Goal: Information Seeking & Learning: Learn about a topic

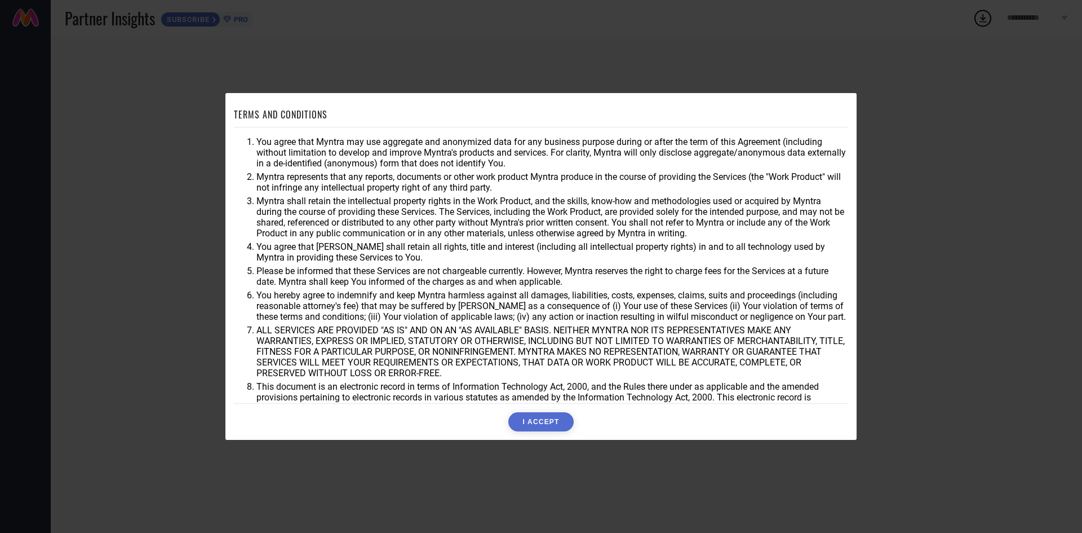
click at [546, 432] on div "TERMS AND CONDITIONS You agree that Myntra may use aggregate and anonymized dat…" at bounding box center [541, 266] width 631 height 347
click at [551, 421] on button "I ACCEPT" at bounding box center [541, 421] width 65 height 19
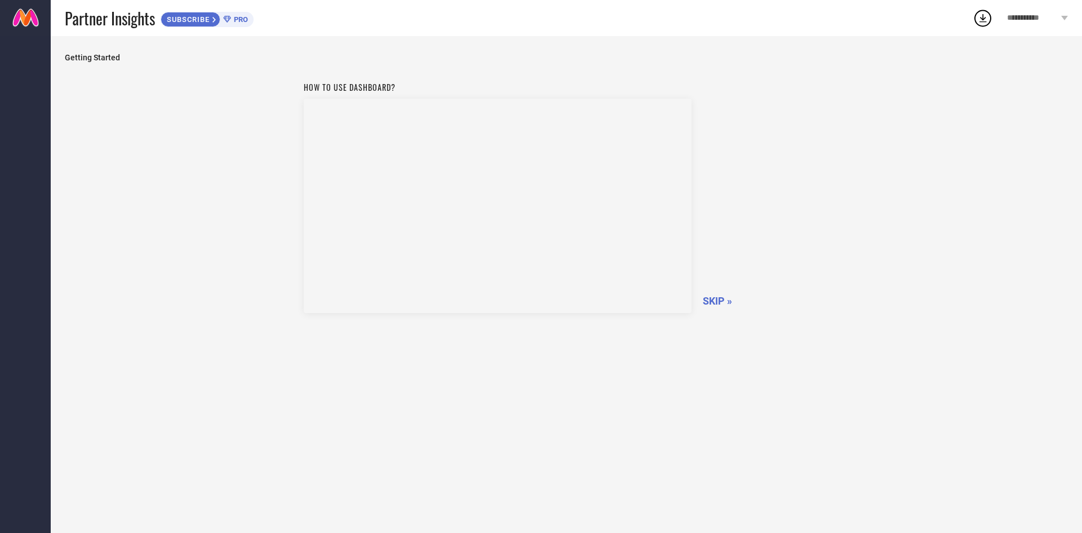
click at [711, 298] on span "SKIP »" at bounding box center [717, 301] width 29 height 12
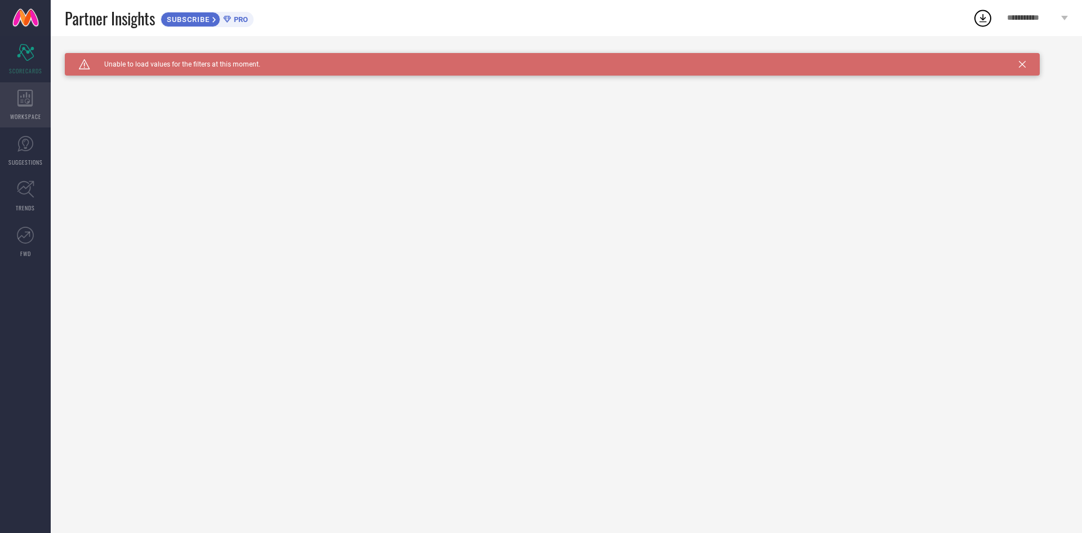
click at [31, 114] on span "WORKSPACE" at bounding box center [25, 116] width 31 height 8
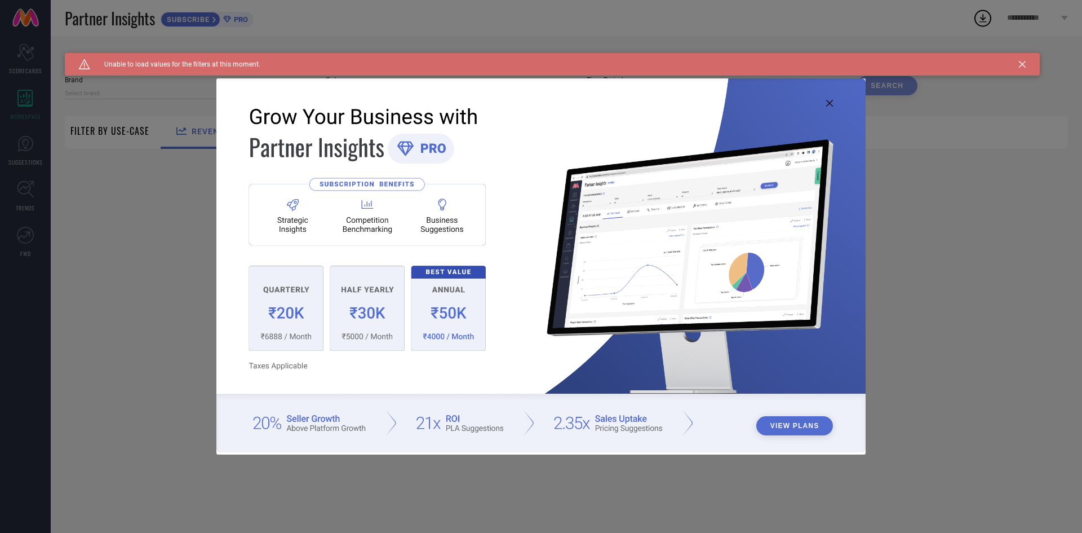
type input "1 STOP FASHION"
type input "All"
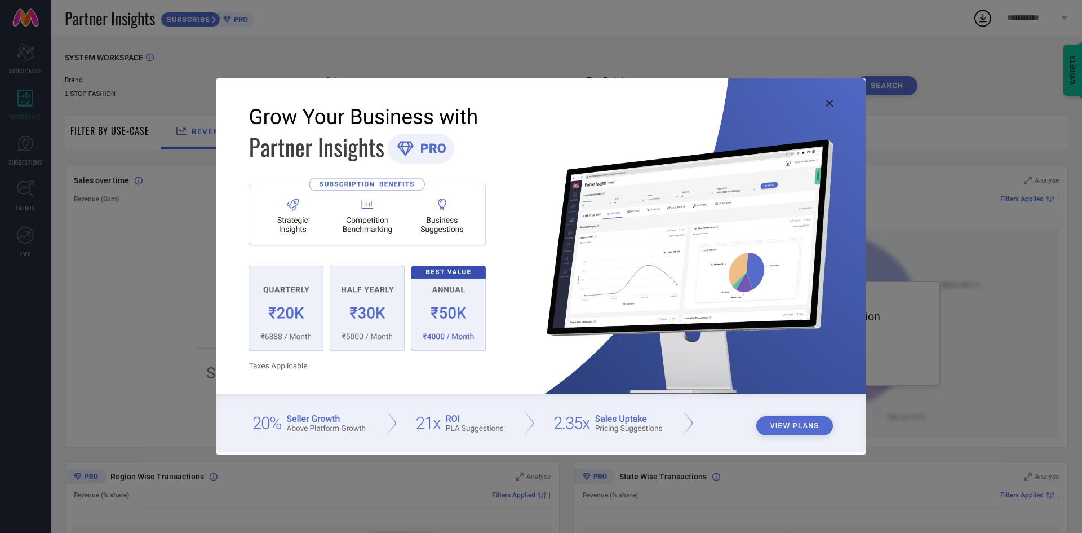
click at [830, 101] on icon at bounding box center [830, 103] width 7 height 7
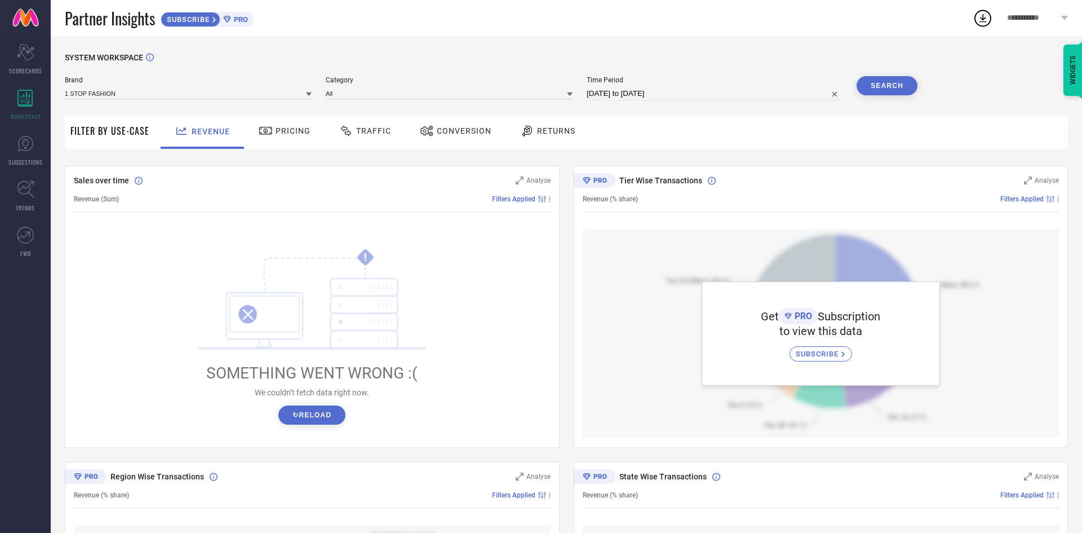
click at [386, 134] on span "Traffic" at bounding box center [373, 130] width 35 height 9
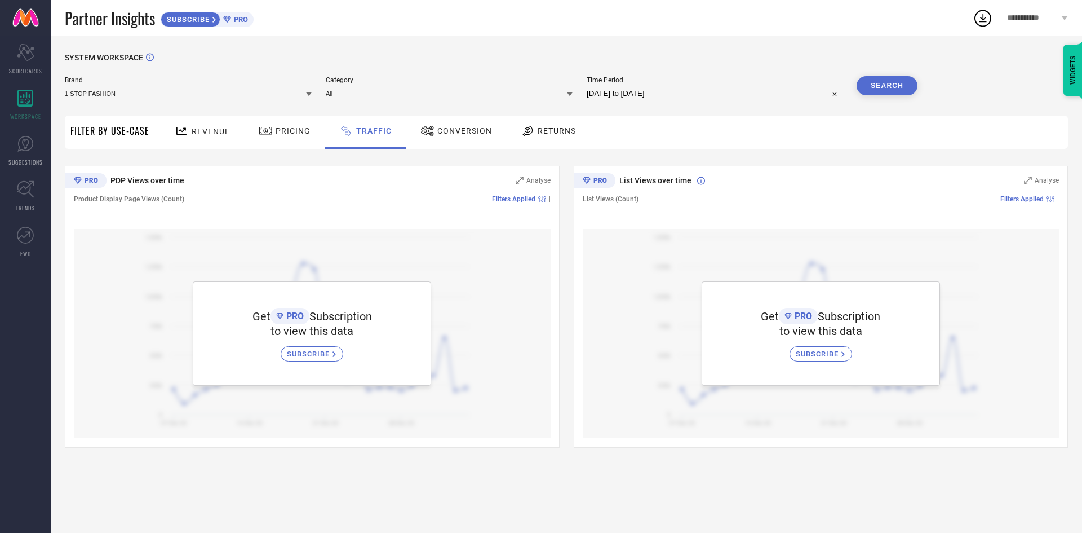
click at [445, 139] on div "Conversion" at bounding box center [456, 130] width 77 height 19
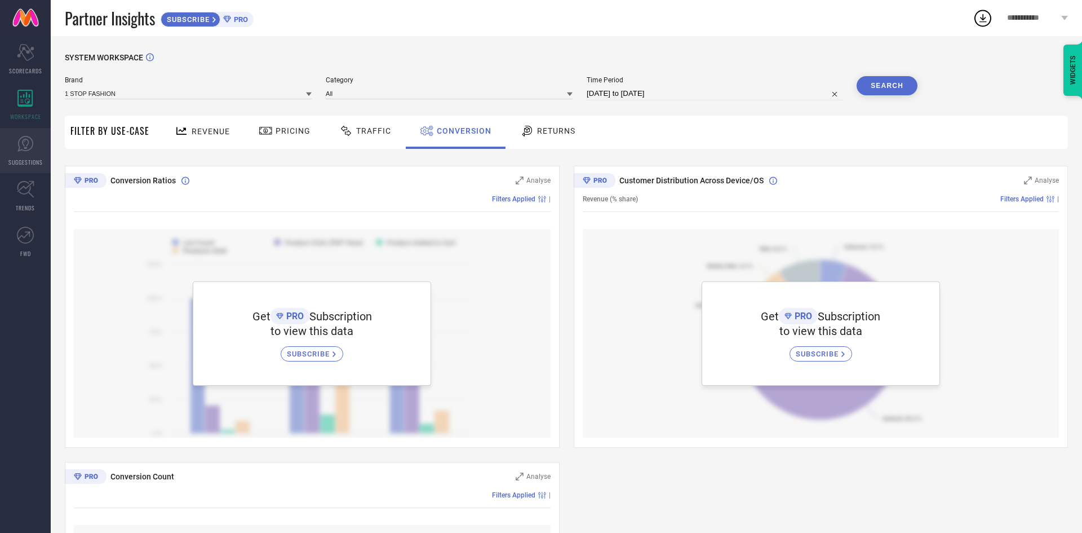
click at [20, 148] on icon at bounding box center [25, 143] width 17 height 17
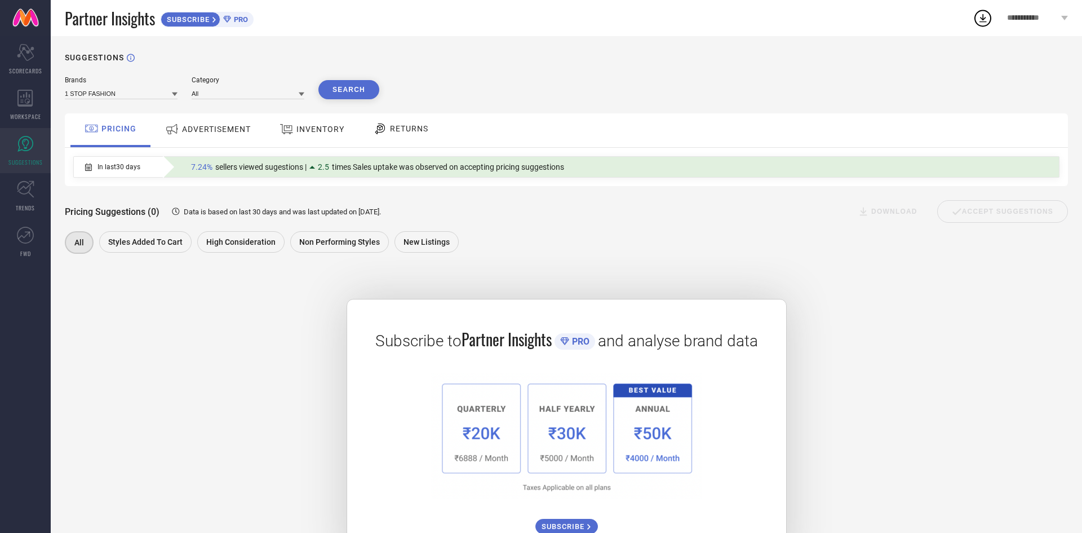
click at [193, 130] on span "ADVERTISEMENT" at bounding box center [216, 129] width 69 height 9
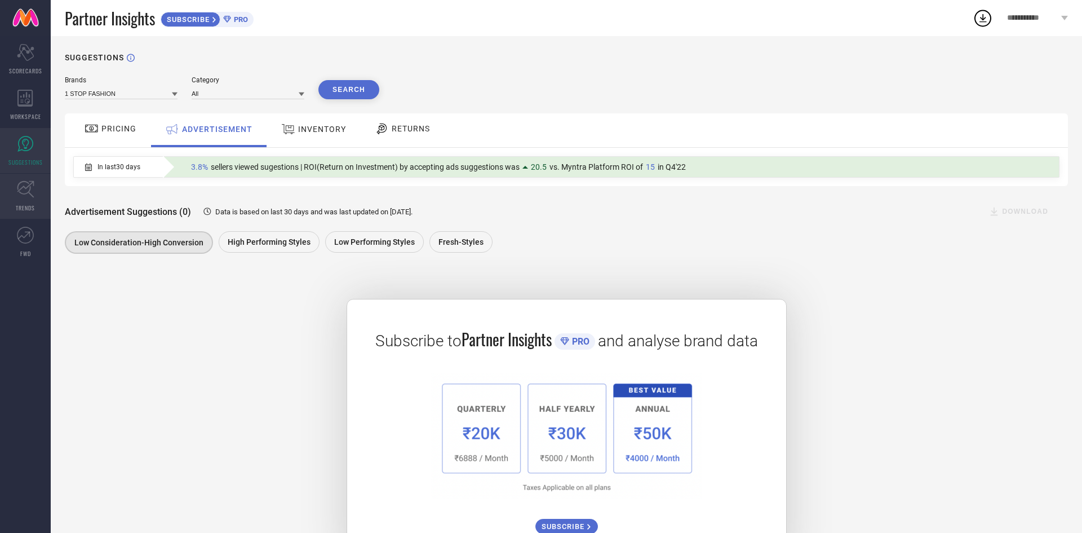
click at [26, 199] on link "TRENDS" at bounding box center [25, 196] width 51 height 45
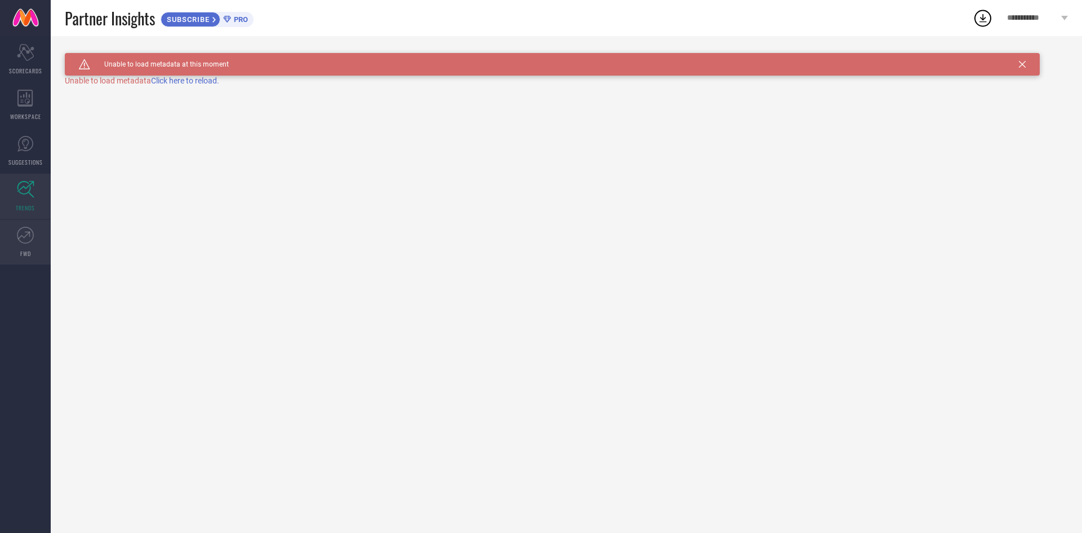
click at [32, 246] on link "FWD" at bounding box center [25, 241] width 51 height 45
